Goal: Use online tool/utility: Utilize a website feature to perform a specific function

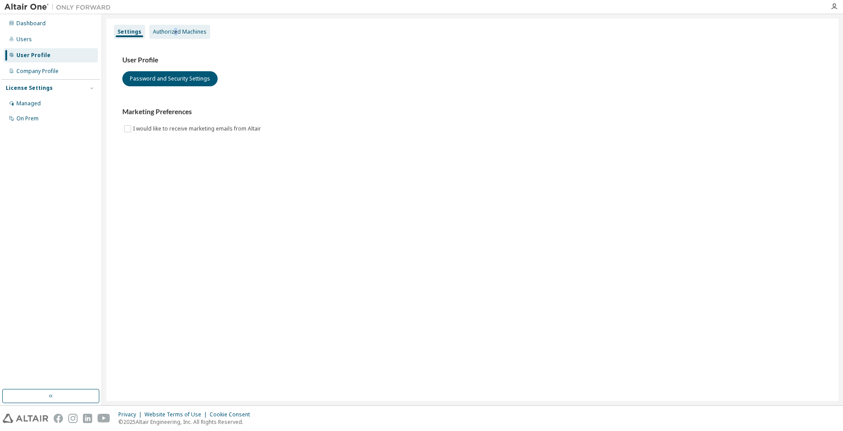
click at [174, 31] on div "Authorized Machines" at bounding box center [180, 31] width 54 height 7
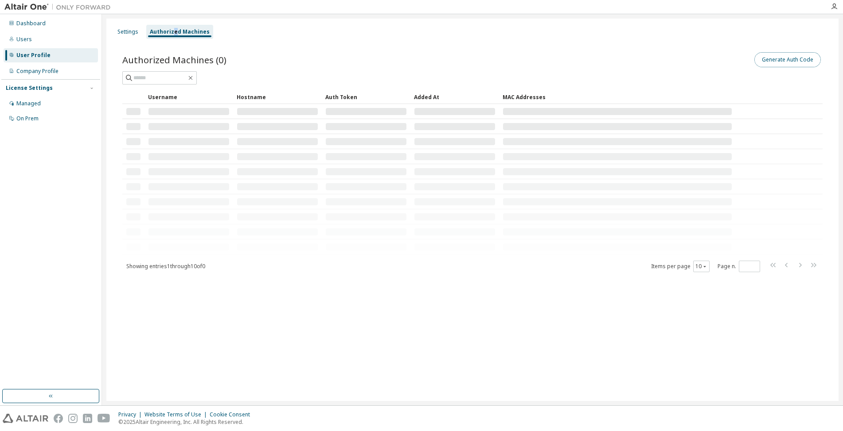
click at [794, 62] on button "Generate Auth Code" at bounding box center [787, 59] width 66 height 15
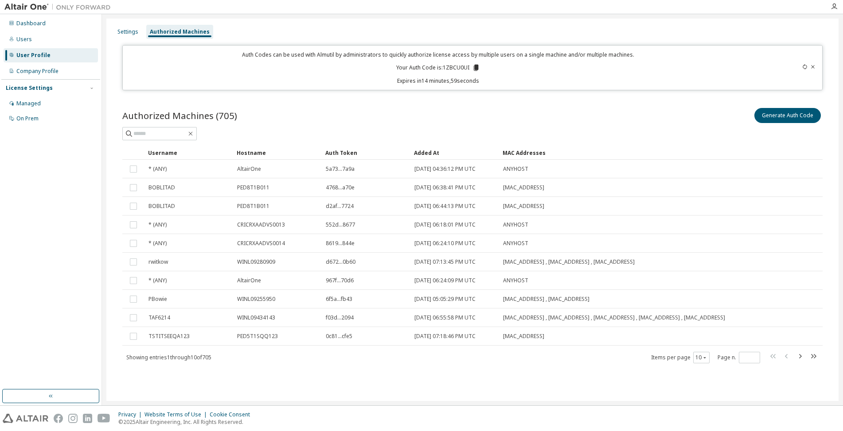
click at [457, 64] on p "Your Auth Code is: 1ZBCU0UI" at bounding box center [438, 68] width 84 height 8
copy p "1ZBCU0UI"
